Goal: Obtain resource: Download file/media

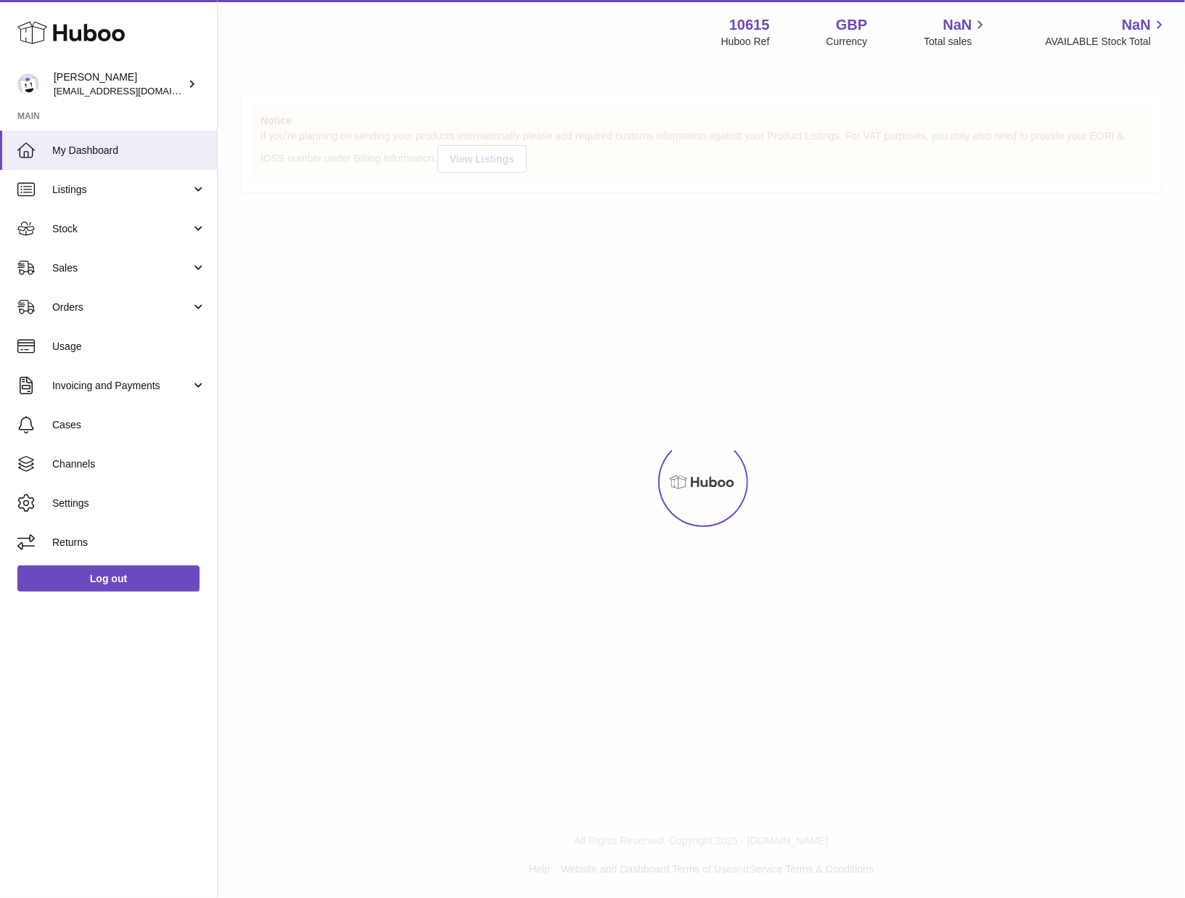
drag, startPoint x: 1099, startPoint y: 517, endPoint x: 1044, endPoint y: 500, distance: 57.6
drag, startPoint x: 1044, startPoint y: 500, endPoint x: 1015, endPoint y: 459, distance: 50.0
click at [1015, 459] on div "Menu Huboo 10615 Huboo Ref GBP Currency NaN Total sales NaN AVAILABLE Stock Tot…" at bounding box center [702, 327] width 968 height 655
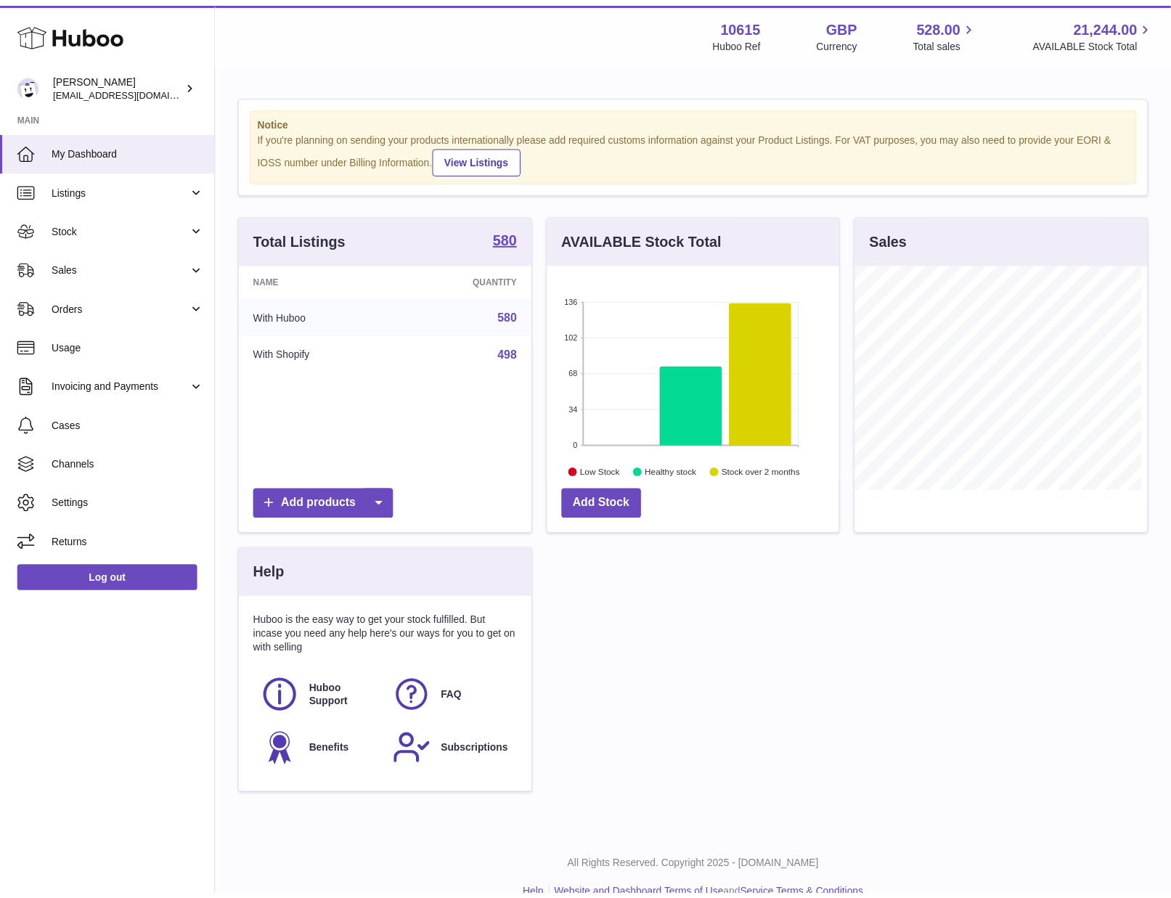
scroll to position [725675, 725611]
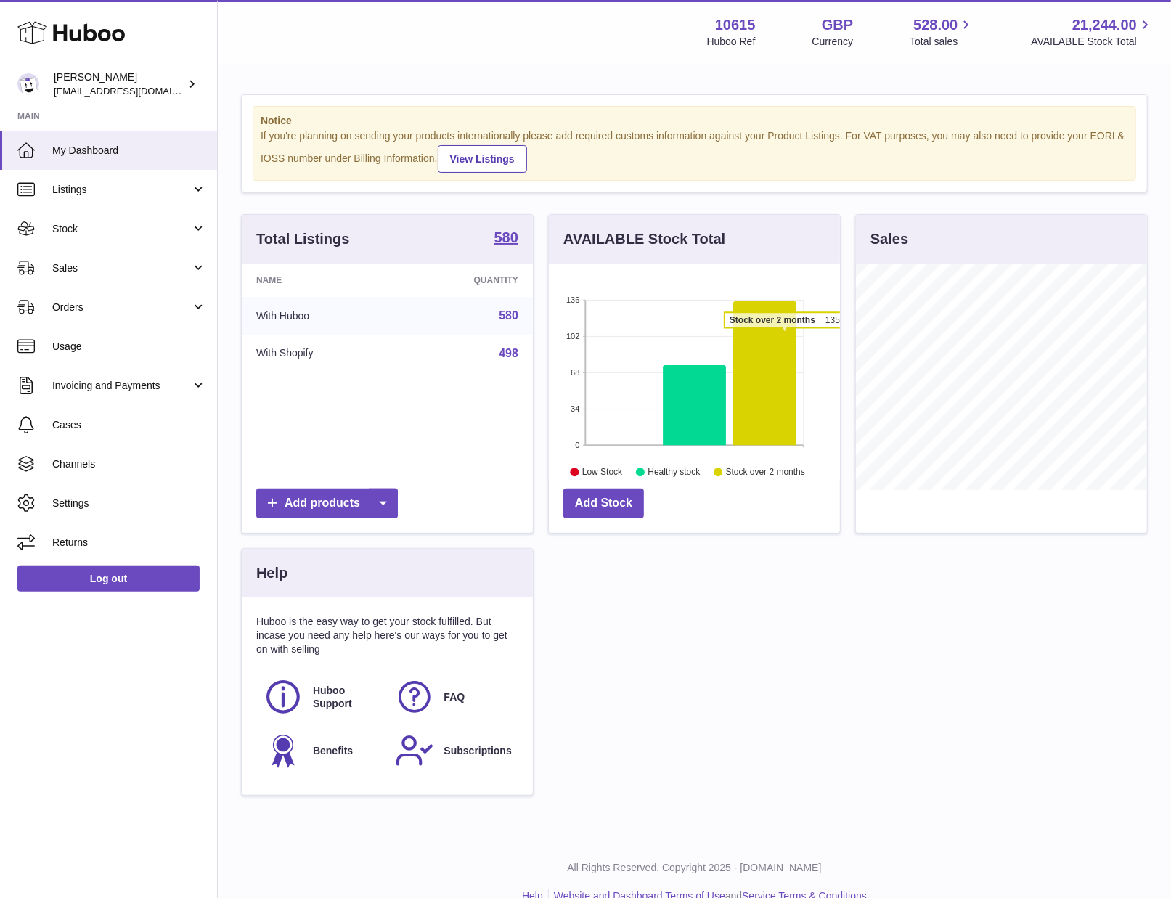
click at [785, 337] on icon at bounding box center [764, 373] width 63 height 144
click at [1002, 663] on div "Total Listings 580 Name Quantity With Huboo 580 With Shopify 498 Add products A…" at bounding box center [694, 512] width 921 height 596
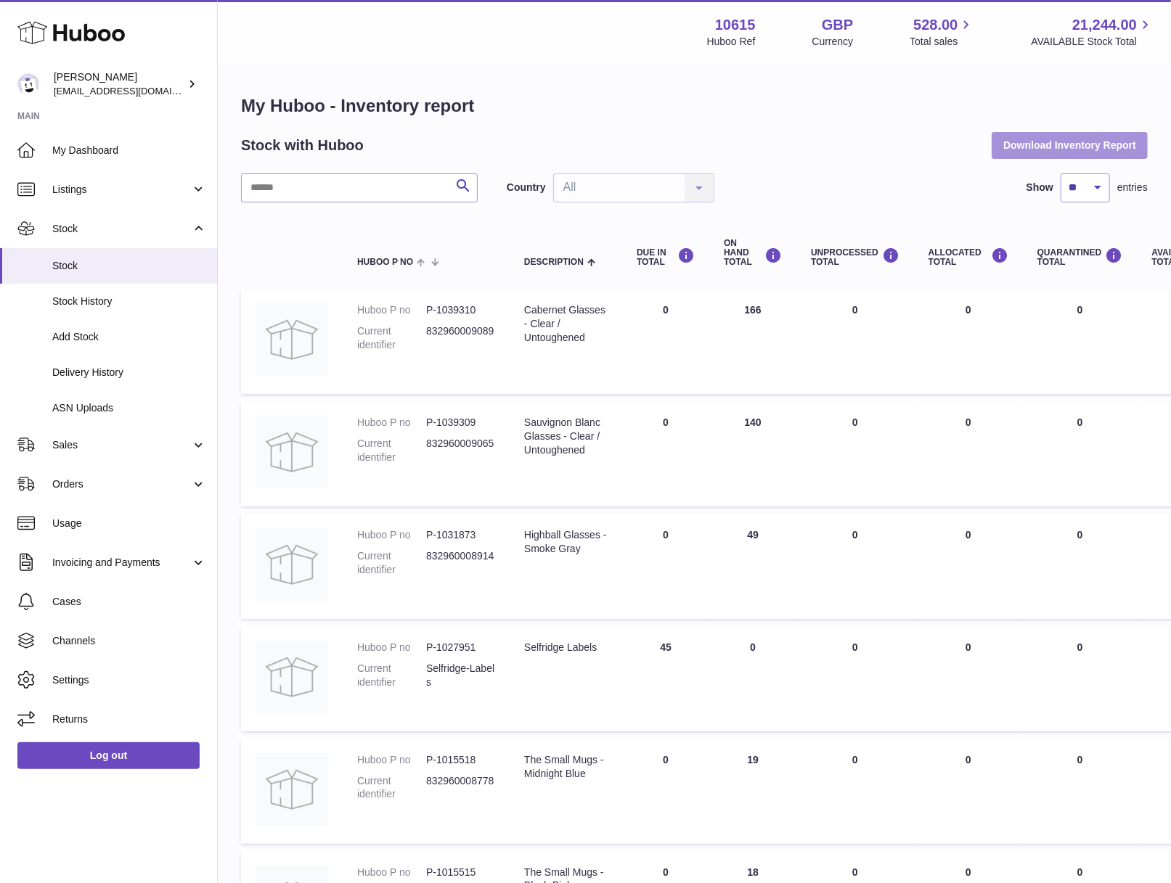
click at [1035, 142] on button "Download Inventory Report" at bounding box center [1070, 145] width 156 height 26
